Goal: Communication & Community: Share content

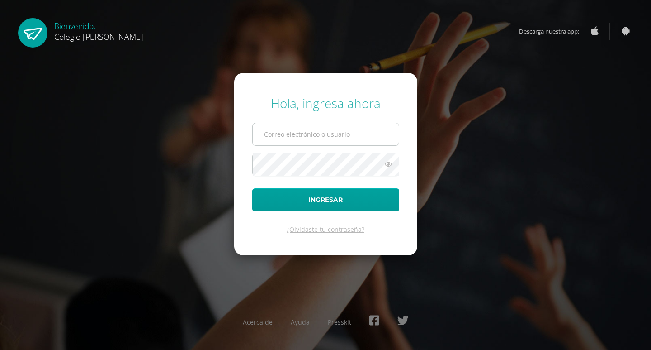
type input "[PERSON_NAME][EMAIL_ADDRESS][DOMAIN_NAME]"
click at [252, 188] on button "Ingresar" at bounding box center [325, 199] width 147 height 23
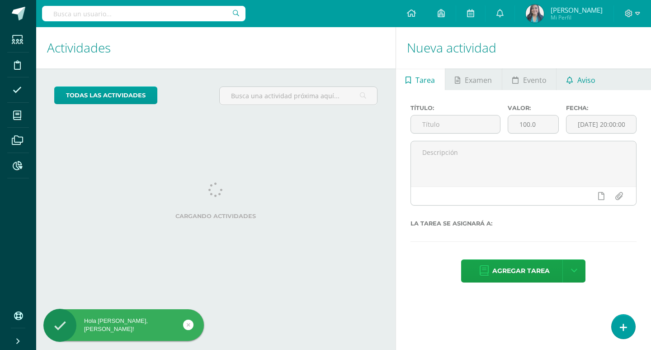
click at [590, 82] on span "Aviso" at bounding box center [587, 80] width 18 height 22
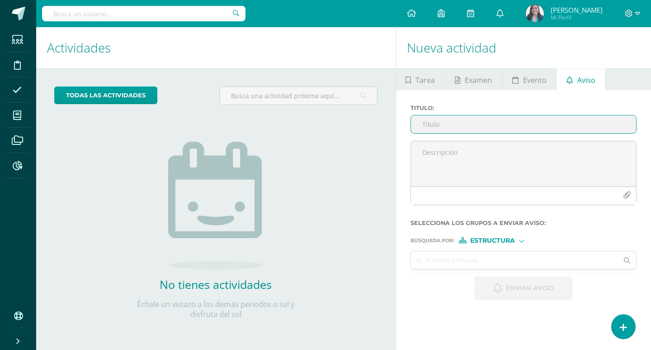
click at [472, 126] on input "Titulo :" at bounding box center [523, 124] width 225 height 18
type input "p"
paste input "Buenos días querida mamita Esperando se encuentre bien, le comento que el día d…"
type input "Buenos días querida mamita Esperando se encuentre bien, le comento que el día d…"
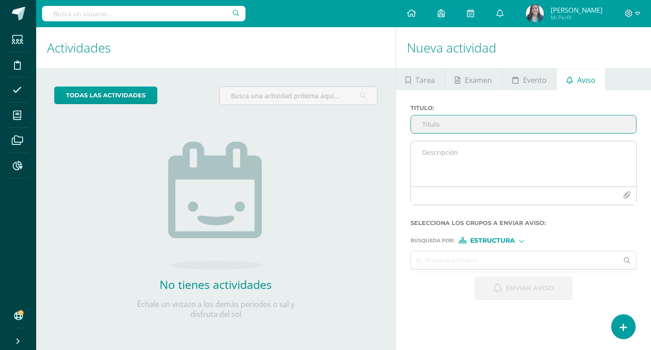
click at [475, 150] on textarea at bounding box center [523, 163] width 225 height 45
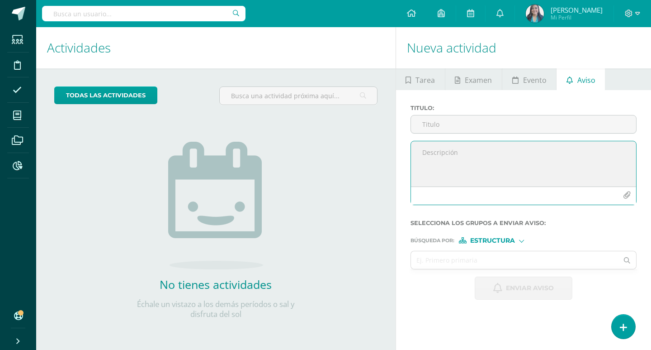
paste textarea "Buenos días querida mamita Esperando se encuentre bien, le comento que el día d…"
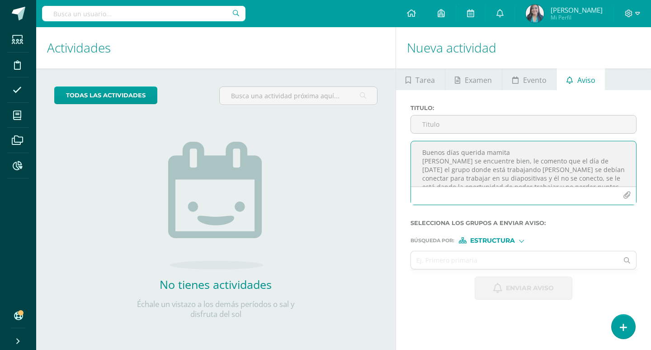
scroll to position [48, 0]
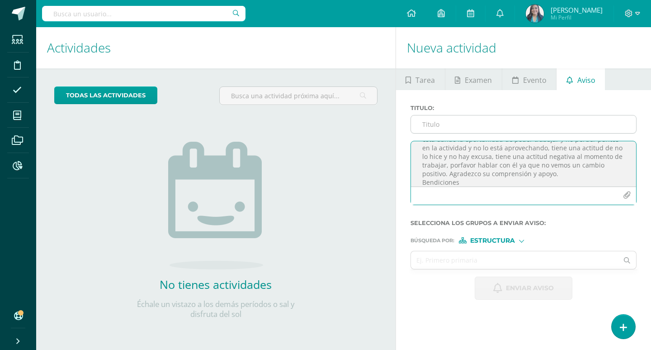
type textarea "Buenos días querida mamita Esperando se encuentre bien, le comento que el día d…"
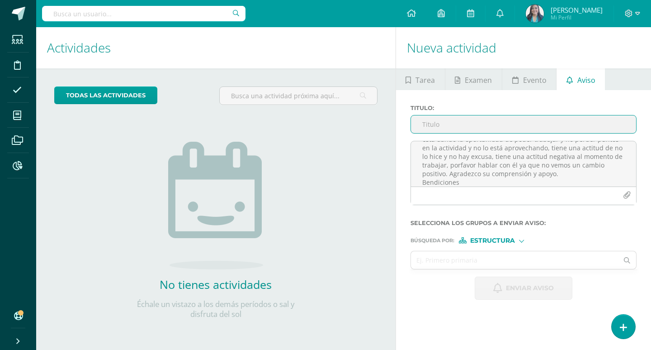
click at [437, 122] on input "Titulo :" at bounding box center [523, 124] width 225 height 18
type input "P"
type input "r"
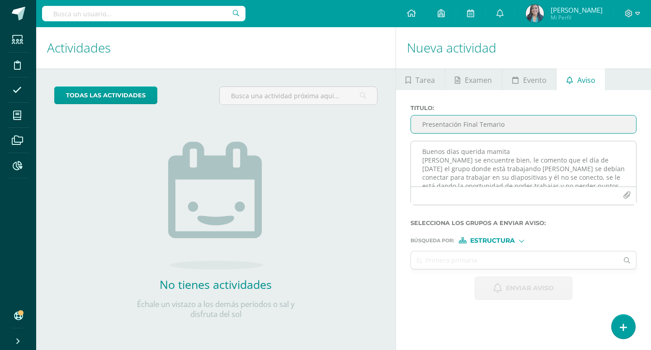
scroll to position [0, 0]
type input "Presentación Final Temario"
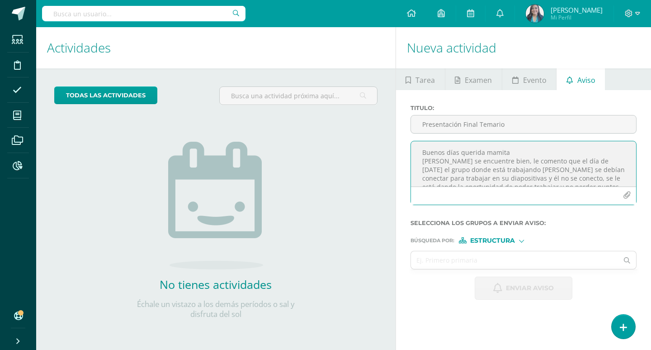
drag, startPoint x: 539, startPoint y: 169, endPoint x: 511, endPoint y: 169, distance: 28.5
click at [511, 169] on textarea "Buenos días querida mamita Esperando se encuentre bien, le comento que el día d…" at bounding box center [523, 163] width 225 height 45
drag, startPoint x: 587, startPoint y: 167, endPoint x: 451, endPoint y: 167, distance: 135.3
click at [447, 167] on textarea "Buenos días querida mamita Esperando se encuentre bien, le comento que el día d…" at bounding box center [523, 163] width 225 height 45
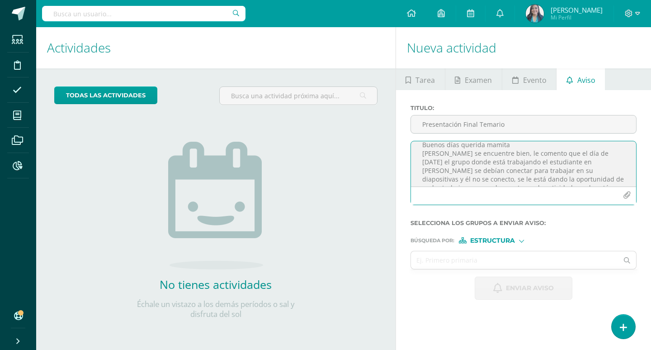
click at [537, 164] on textarea "Buenos días querida mamita Esperando se encuentre bien, le comento que el día d…" at bounding box center [523, 163] width 225 height 45
drag, startPoint x: 493, startPoint y: 150, endPoint x: 447, endPoint y: 166, distance: 49.4
click at [447, 166] on textarea "Buenos días querida mamita Esperando se encuentre bien, le comento que el día d…" at bounding box center [523, 163] width 225 height 45
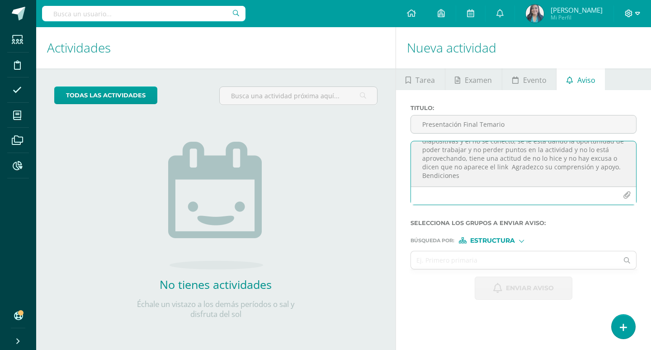
type textarea "Buenos días querida mamita Esperando se encuentre bien, le comento que el día d…"
click at [626, 10] on icon at bounding box center [629, 14] width 8 height 8
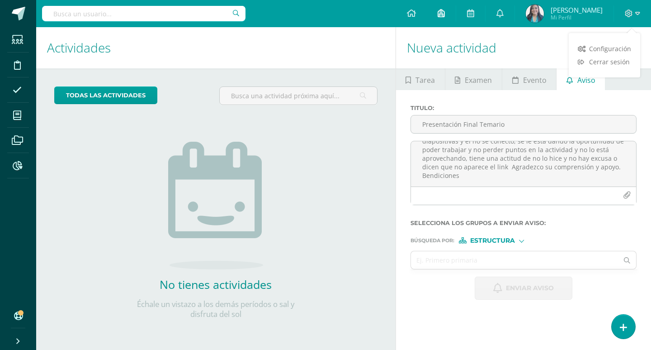
drag, startPoint x: 611, startPoint y: 62, endPoint x: 449, endPoint y: 21, distance: 166.6
click at [610, 62] on span "Cerrar sesión" at bounding box center [609, 61] width 41 height 9
